Goal: Use online tool/utility: Utilize a website feature to perform a specific function

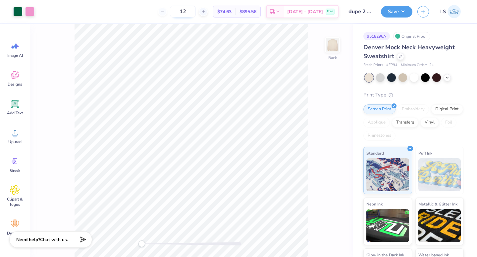
click at [196, 13] on input "12" at bounding box center [183, 12] width 26 height 12
type input "100"
click at [392, 12] on button "Save" at bounding box center [396, 11] width 31 height 12
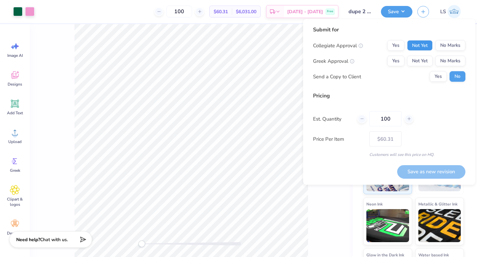
click at [424, 46] on button "Not Yet" at bounding box center [419, 45] width 25 height 11
click at [448, 44] on button "No Marks" at bounding box center [450, 45] width 30 height 11
click at [423, 57] on button "Not Yet" at bounding box center [419, 61] width 25 height 11
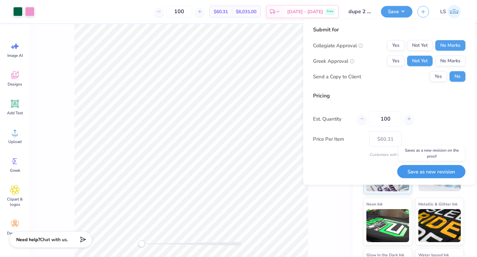
click at [415, 172] on button "Save as new revision" at bounding box center [431, 172] width 68 height 14
type input "$60.31"
click at [339, 200] on div "Back" at bounding box center [191, 140] width 323 height 233
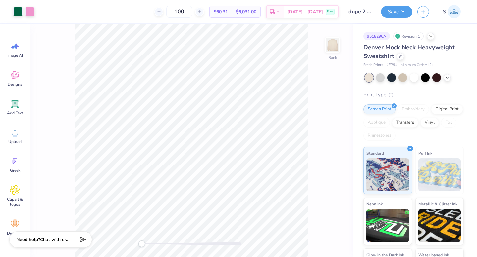
click at [462, 16] on div "Design Saved" at bounding box center [412, 20] width 117 height 30
click at [411, 36] on div "Revision 1" at bounding box center [408, 36] width 30 height 8
click at [431, 36] on icon at bounding box center [430, 35] width 5 height 5
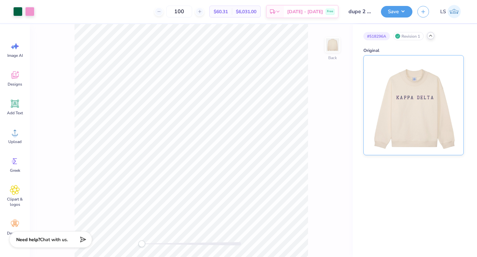
click at [404, 90] on img at bounding box center [413, 106] width 82 height 100
click at [207, 11] on input "number" at bounding box center [204, 12] width 26 height 12
type input "100"
click at [389, 10] on button "Save" at bounding box center [396, 11] width 31 height 12
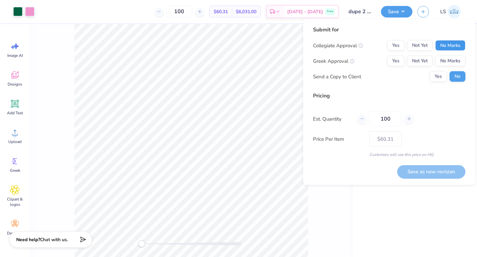
click at [453, 46] on button "No Marks" at bounding box center [450, 45] width 30 height 11
click at [419, 62] on button "Not Yet" at bounding box center [419, 61] width 25 height 11
click at [408, 172] on button "Save as new revision" at bounding box center [431, 172] width 68 height 14
type input "$60.31"
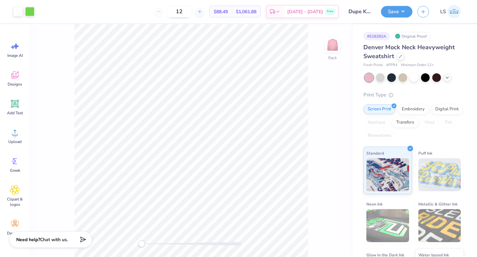
click at [191, 12] on input "12" at bounding box center [179, 12] width 26 height 12
type input "100"
click at [399, 10] on button "Save" at bounding box center [396, 11] width 31 height 12
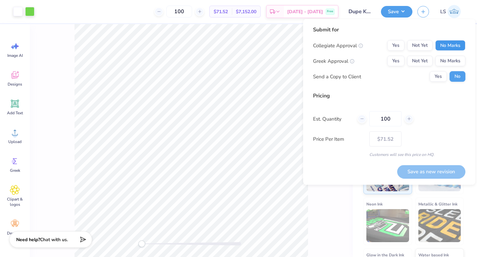
click at [448, 43] on button "No Marks" at bounding box center [450, 45] width 30 height 11
click at [426, 57] on button "Not Yet" at bounding box center [419, 61] width 25 height 11
click at [420, 169] on button "Save as new revision" at bounding box center [431, 172] width 68 height 14
type input "$71.52"
